Goal: Task Accomplishment & Management: Manage account settings

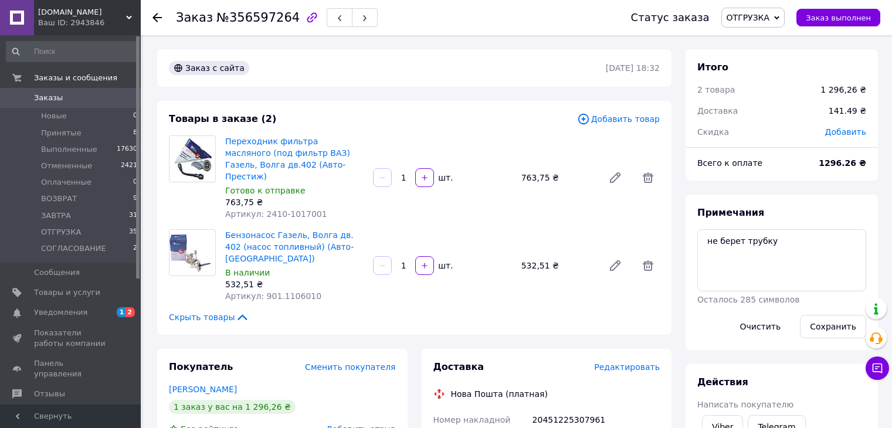
scroll to position [235, 0]
click at [118, 131] on li "Принятые 5" at bounding box center [72, 133] width 144 height 16
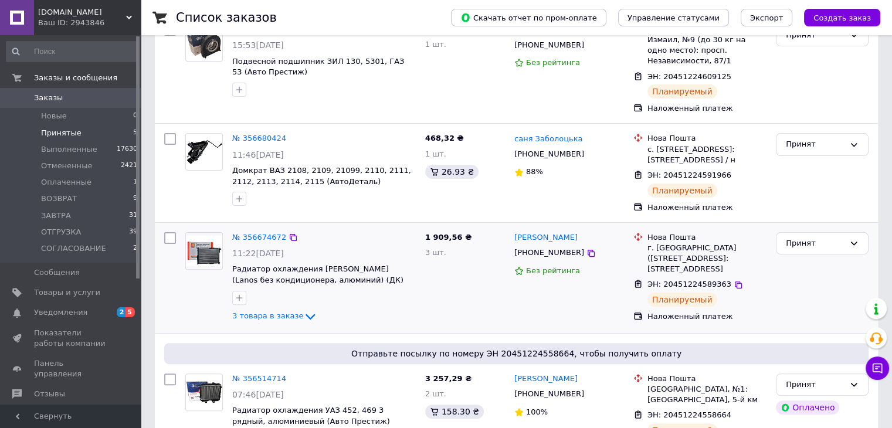
scroll to position [307, 0]
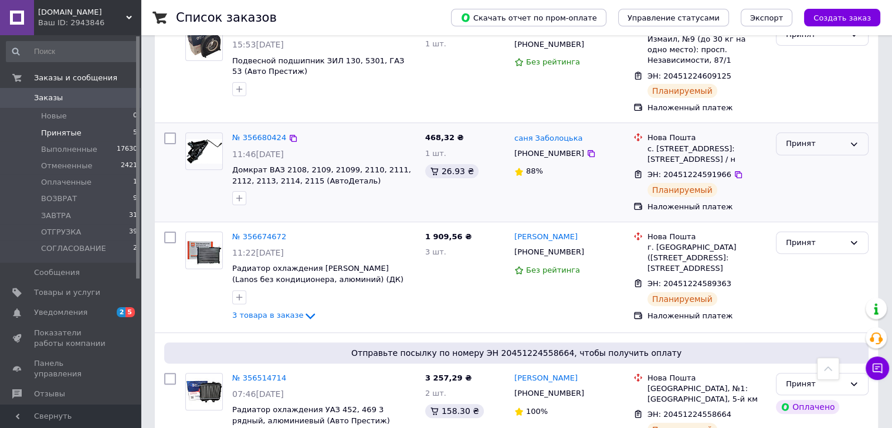
click at [813, 142] on div "Принят" at bounding box center [815, 144] width 59 height 12
click at [809, 222] on li "ОТГРУЗКА" at bounding box center [821, 223] width 91 height 22
click at [114, 230] on li "ОТГРУЗКА 39" at bounding box center [72, 232] width 144 height 16
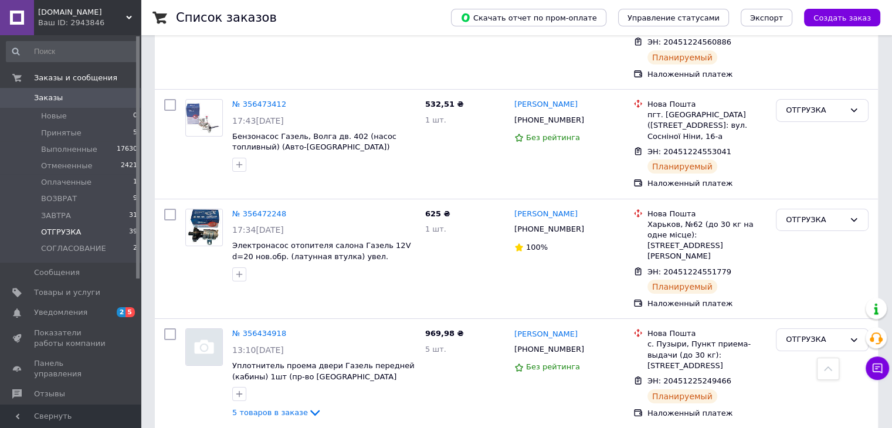
scroll to position [3976, 0]
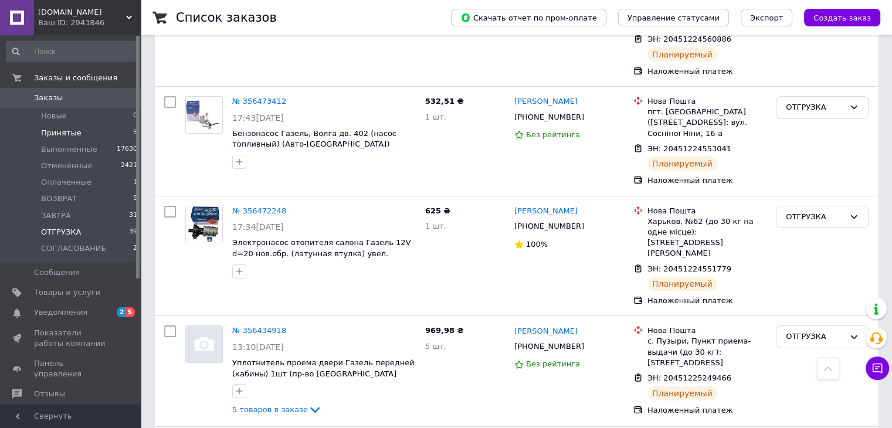
click at [95, 127] on li "Принятые 5" at bounding box center [72, 133] width 144 height 16
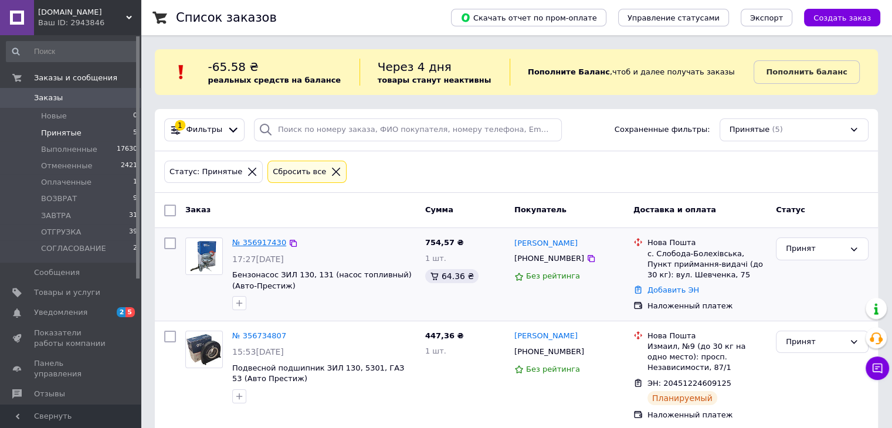
click at [258, 243] on link "№ 356917430" at bounding box center [259, 242] width 54 height 9
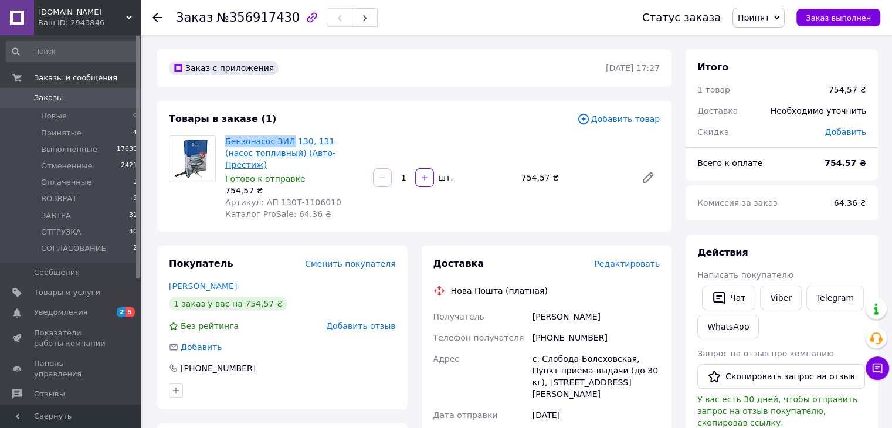
drag, startPoint x: 223, startPoint y: 144, endPoint x: 286, endPoint y: 140, distance: 62.9
click at [286, 140] on div "Бензонасос ЗИЛ 130, 131 (насос топливный) (Авто-Престиж) Готово к отправке 754,…" at bounding box center [294, 177] width 148 height 89
copy link "[PERSON_NAME]"
drag, startPoint x: 548, startPoint y: 327, endPoint x: 596, endPoint y: 327, distance: 48.7
click at [596, 327] on div "[PHONE_NUMBER]" at bounding box center [596, 337] width 132 height 21
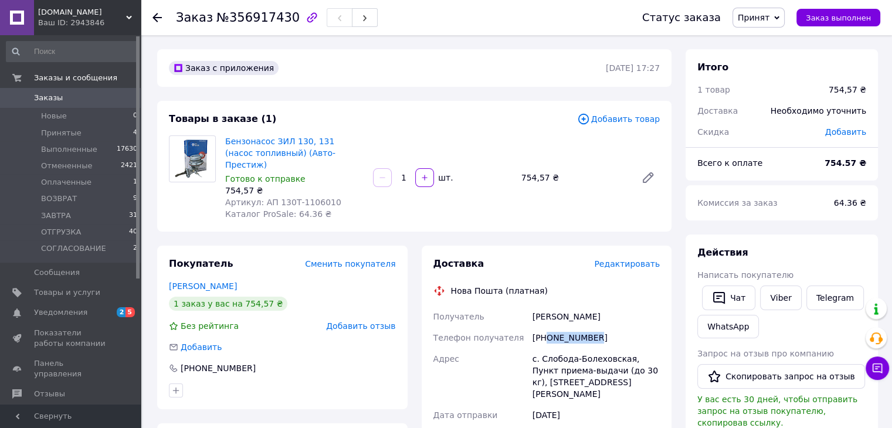
copy div "0960115518"
click at [288, 142] on link "Бензонасос ЗИЛ 130, 131 (насос топливный) (Авто-Престиж)" at bounding box center [280, 153] width 110 height 33
drag, startPoint x: 529, startPoint y: 305, endPoint x: 553, endPoint y: 309, distance: 24.9
copy div "Получатель Бучко"
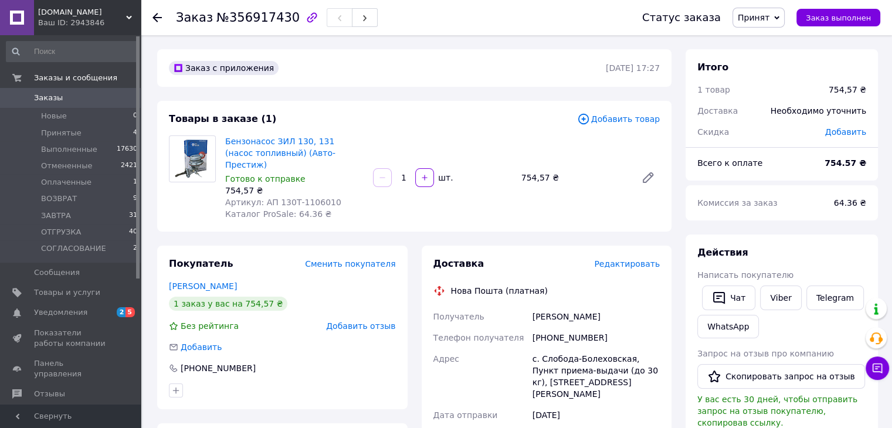
click at [572, 306] on div "[PERSON_NAME]" at bounding box center [596, 316] width 132 height 21
copy div "Роман"
drag, startPoint x: 539, startPoint y: 349, endPoint x: 623, endPoint y: 351, distance: 84.5
click at [623, 351] on div "с. Слобода-Болеховская, Пункт приема-выдачи (до 30 кг), [STREET_ADDRESS][PERSON…" at bounding box center [596, 376] width 132 height 56
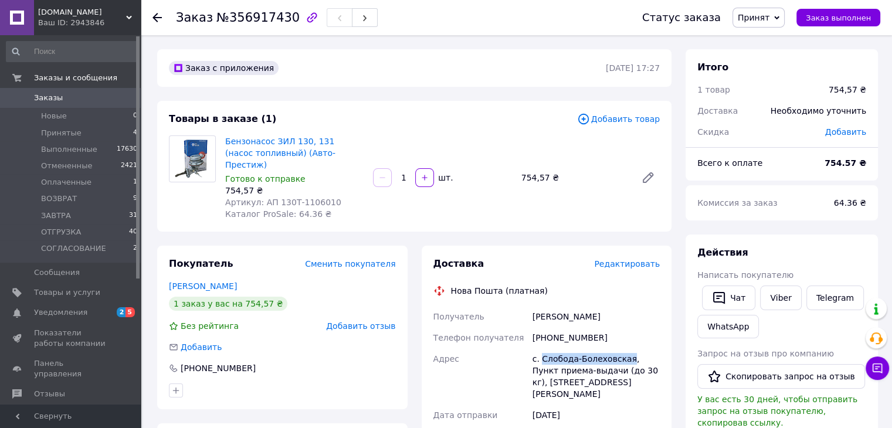
copy div "Слобода-Болеховская"
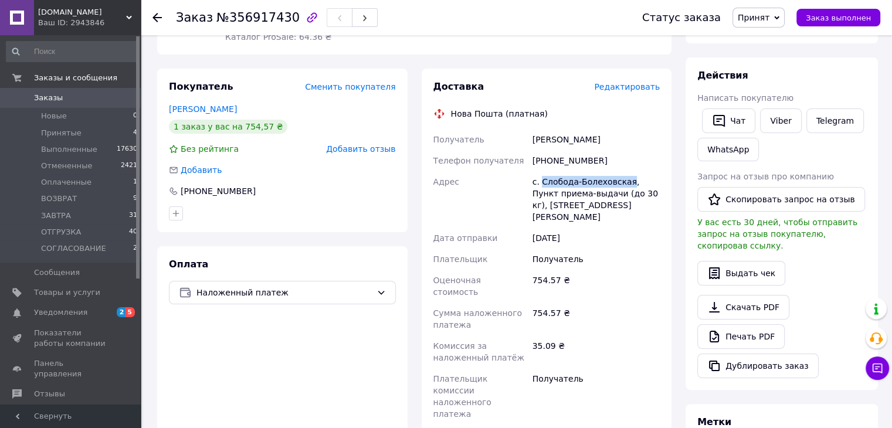
scroll to position [410, 0]
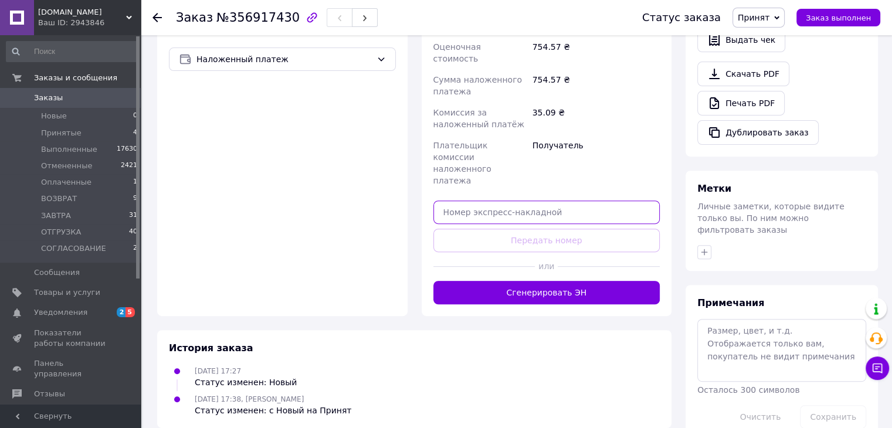
paste input "20451225359090"
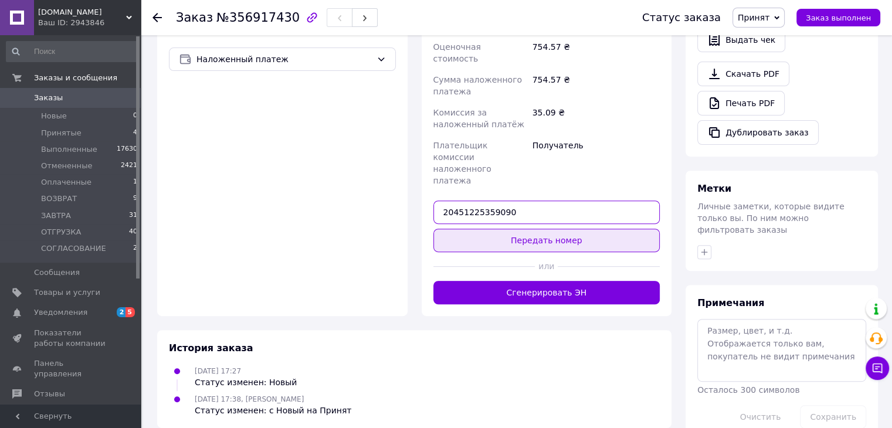
type input "20451225359090"
click at [560, 229] on button "Передать номер" at bounding box center [546, 240] width 227 height 23
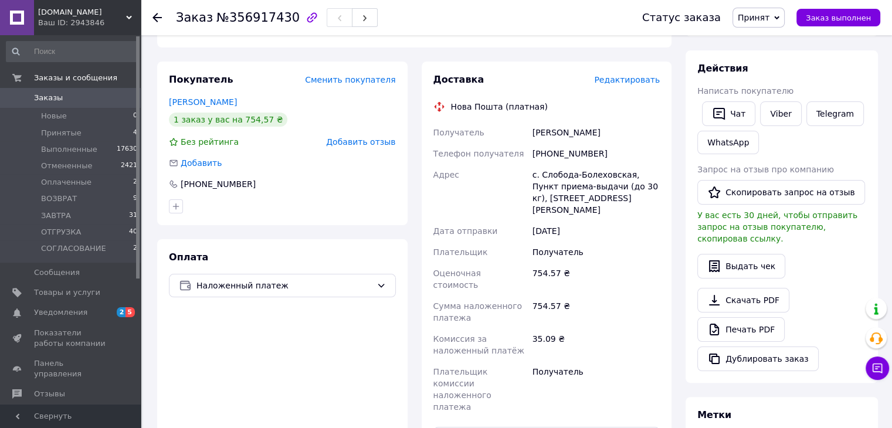
scroll to position [342, 0]
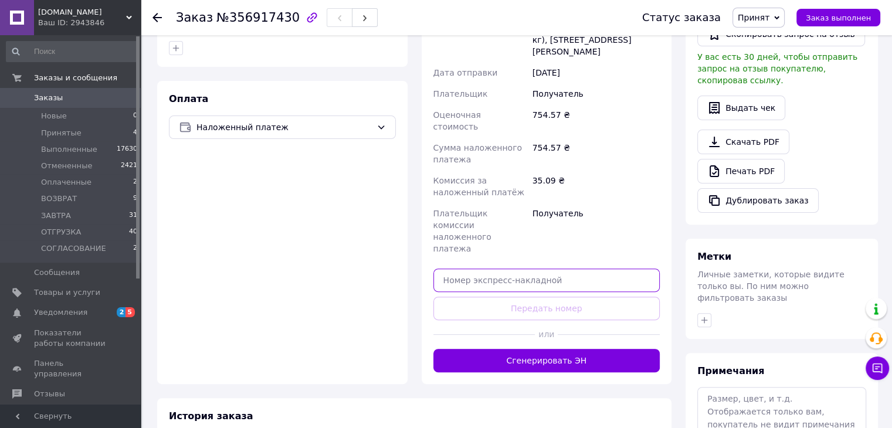
paste input "20451225359090"
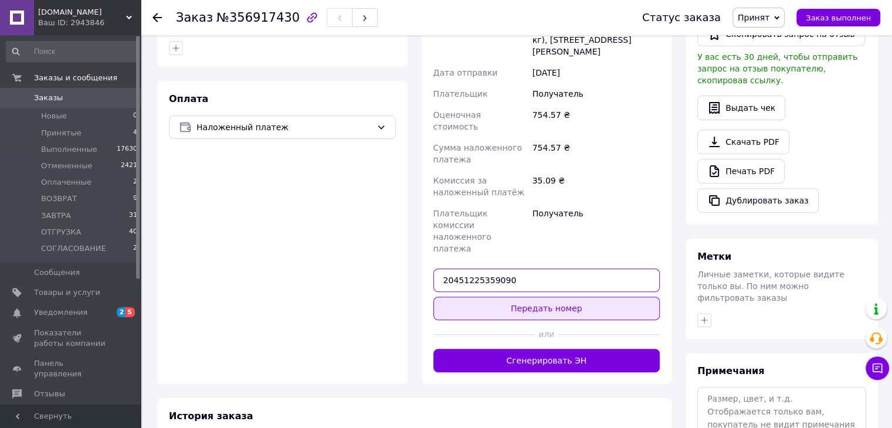
type input "20451225359090"
click at [573, 297] on button "Передать номер" at bounding box center [546, 308] width 227 height 23
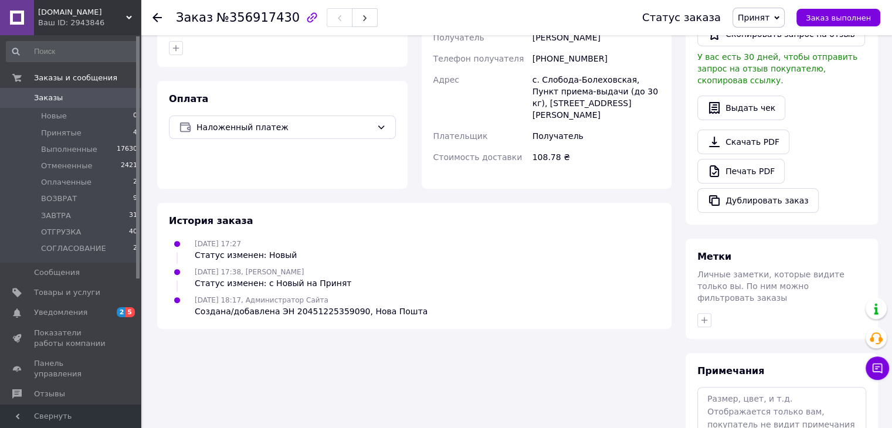
click at [769, 19] on span "Принят" at bounding box center [754, 17] width 32 height 9
click at [795, 116] on li "ОТГРУЗКА" at bounding box center [771, 117] width 77 height 18
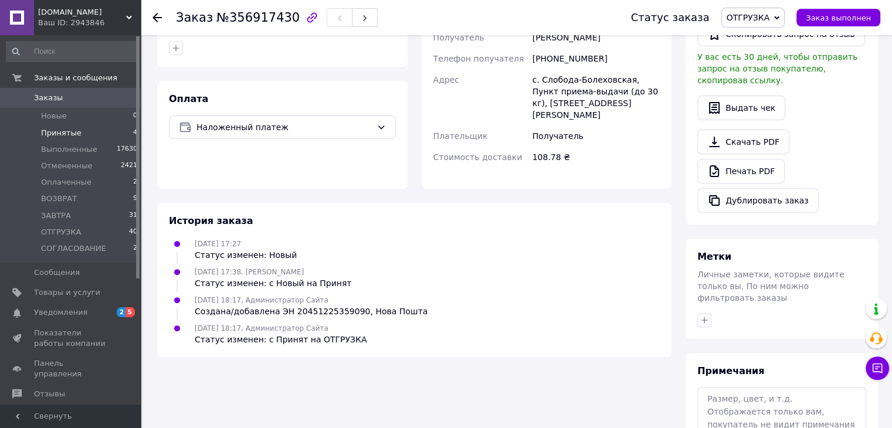
click at [106, 134] on li "Принятые 4" at bounding box center [72, 133] width 144 height 16
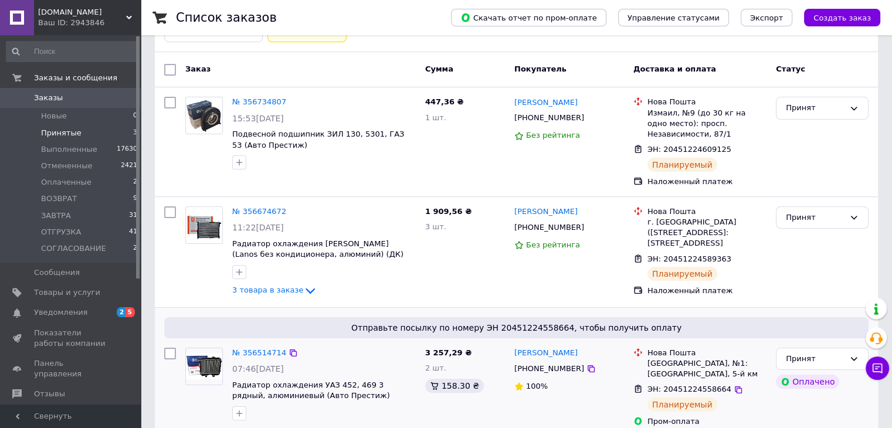
scroll to position [174, 0]
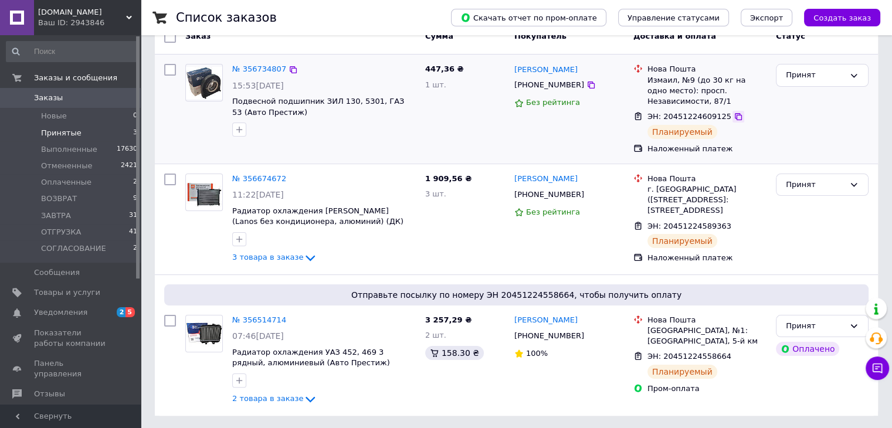
click at [733, 116] on icon at bounding box center [737, 116] width 9 height 9
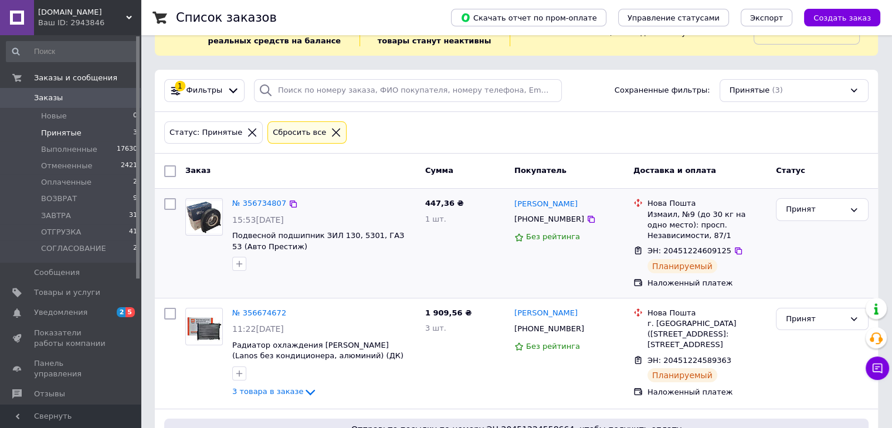
scroll to position [117, 0]
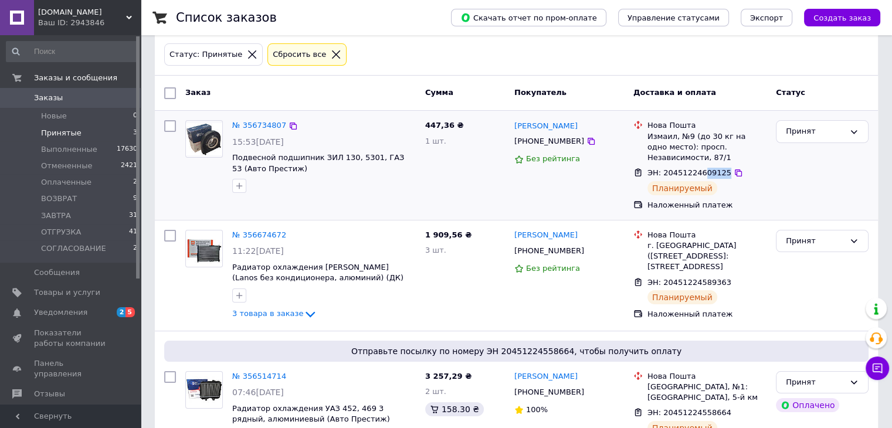
drag, startPoint x: 718, startPoint y: 175, endPoint x: 697, endPoint y: 176, distance: 21.7
click at [697, 176] on div "ЭН: 20451224609125" at bounding box center [689, 173] width 86 height 13
click at [805, 131] on div "Принят" at bounding box center [815, 131] width 59 height 12
click at [819, 210] on li "ОТГРУЗКА" at bounding box center [821, 211] width 91 height 22
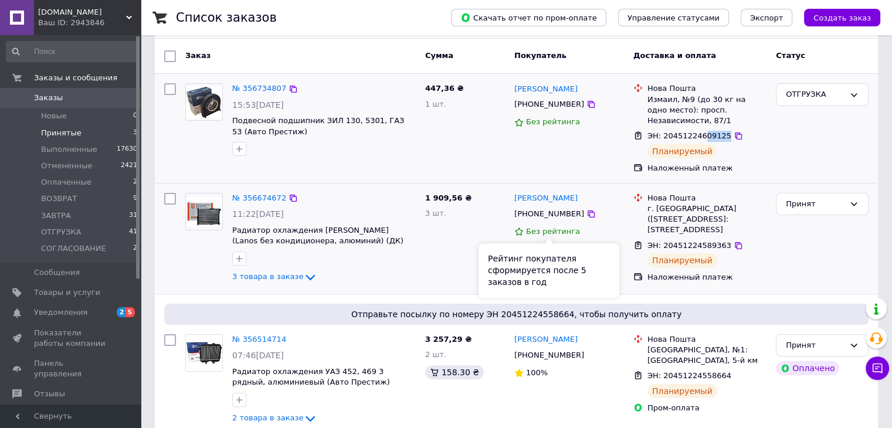
scroll to position [174, 0]
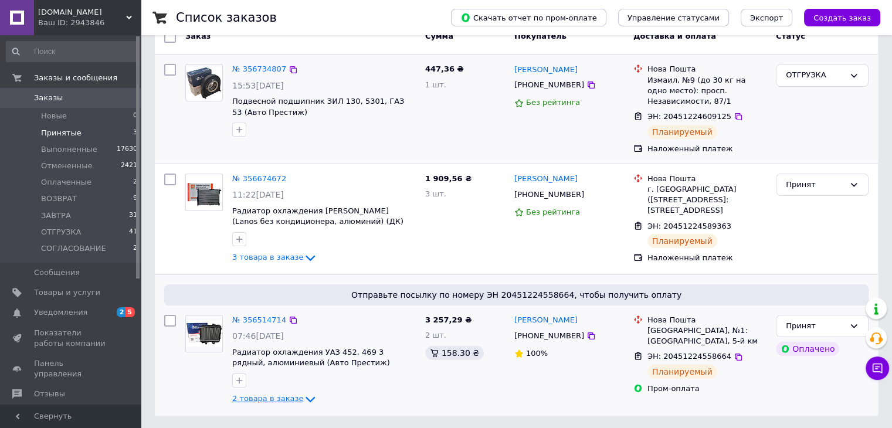
click at [303, 397] on icon at bounding box center [310, 399] width 14 height 14
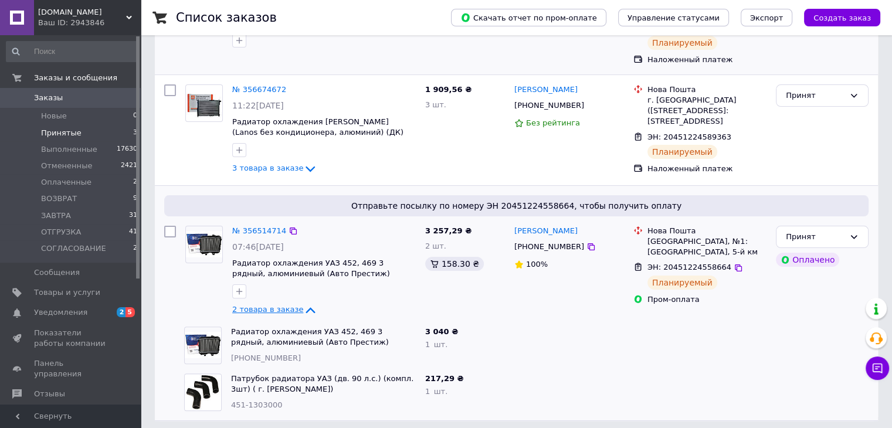
scroll to position [268, 0]
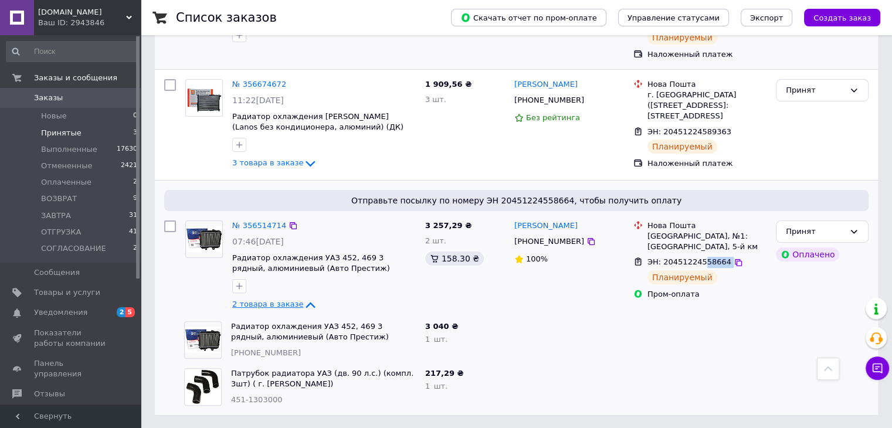
drag, startPoint x: 719, startPoint y: 261, endPoint x: 699, endPoint y: 264, distance: 20.8
click at [699, 264] on div "ЭН: 20451224558664" at bounding box center [706, 262] width 121 height 13
click at [821, 234] on div "Принят" at bounding box center [815, 232] width 59 height 12
click at [819, 254] on li "Выполнен" at bounding box center [821, 256] width 91 height 22
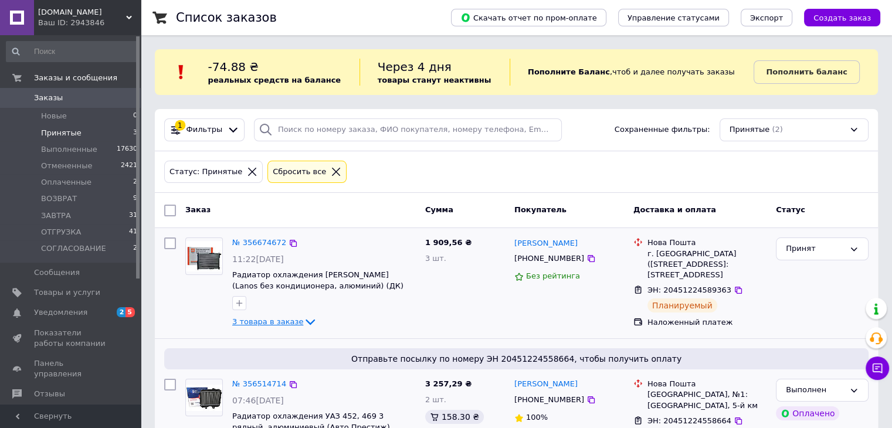
click at [291, 324] on span "3 товара в заказе" at bounding box center [267, 321] width 71 height 9
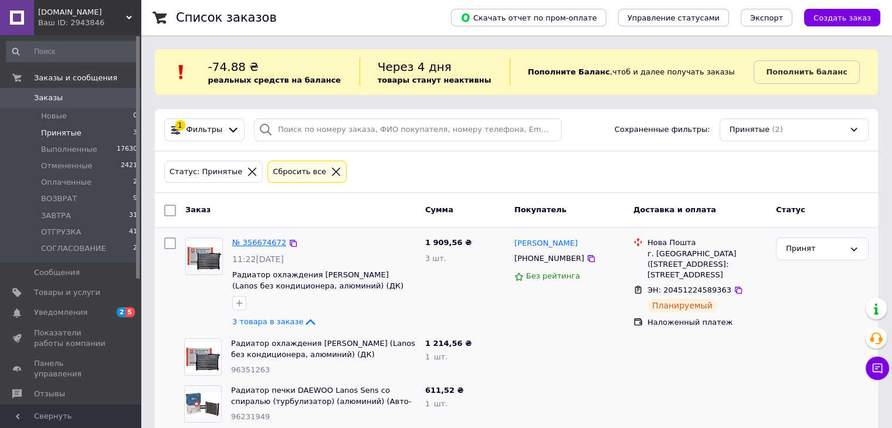
click at [246, 245] on link "№ 356674672" at bounding box center [259, 242] width 54 height 9
